Goal: Information Seeking & Learning: Learn about a topic

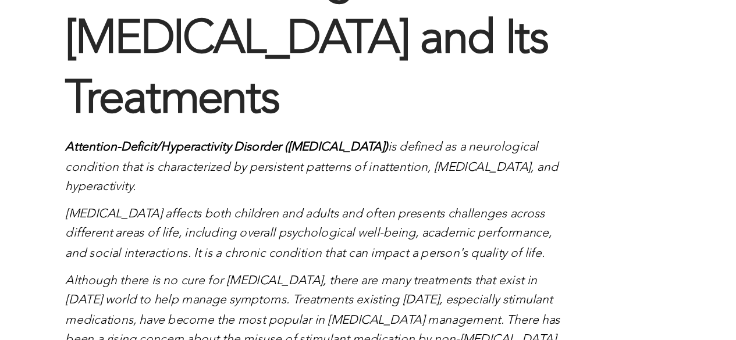
scroll to position [724, 0]
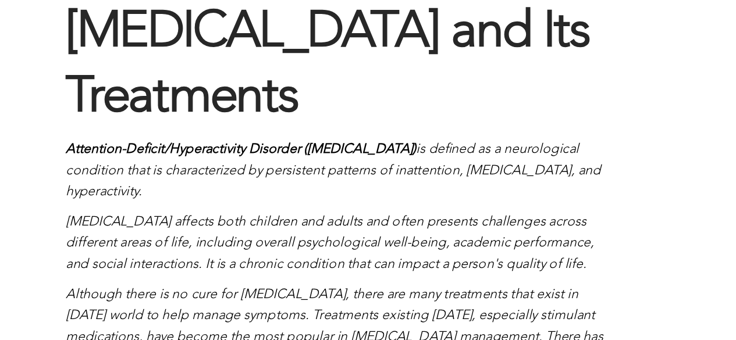
click at [154, 138] on span "Attention-Deficit/Hyperactivity Disorder ([MEDICAL_DATA])" at bounding box center [186, 142] width 244 height 9
click at [258, 186] on p "[MEDICAL_DATA] affects both children and adults and often presents challenges a…" at bounding box center [253, 208] width 378 height 45
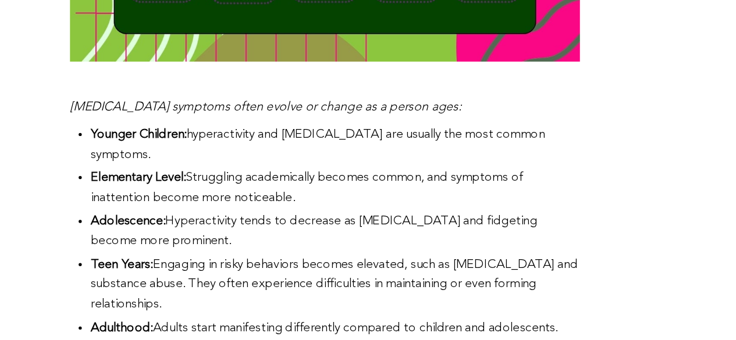
scroll to position [2321, 0]
